Goal: Find specific page/section: Find specific page/section

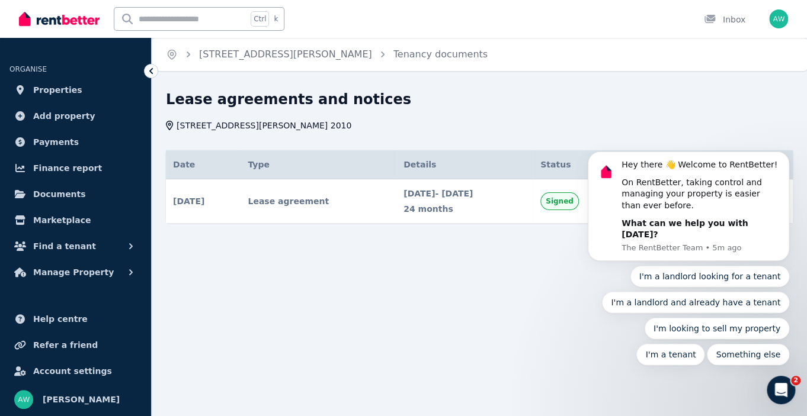
click at [612, 105] on body "Hey there 👋 Welcome to RentBetter! On RentBetter, taking control and managing y…" at bounding box center [687, 216] width 227 height 326
click at [573, 113] on div "Lease agreements and notices 2208/12 Neild Avenue, Darlinghurst NSW 2010" at bounding box center [475, 110] width 619 height 41
click at [782, 159] on icon "Dismiss notification" at bounding box center [785, 155] width 7 height 7
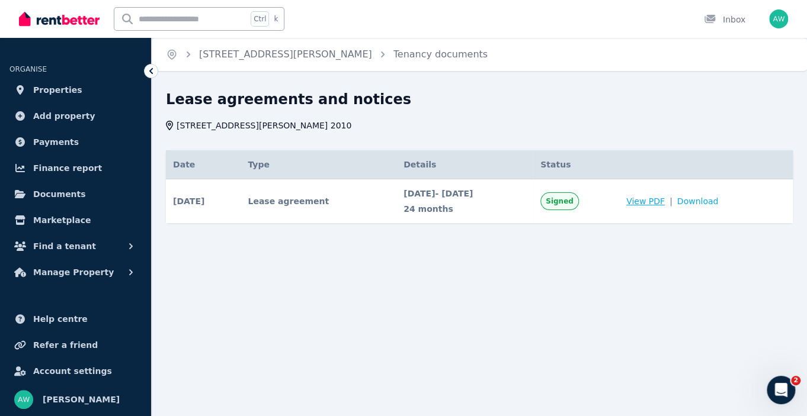
click at [662, 203] on span "View PDF" at bounding box center [645, 201] width 38 height 12
